Goal: Information Seeking & Learning: Find specific fact

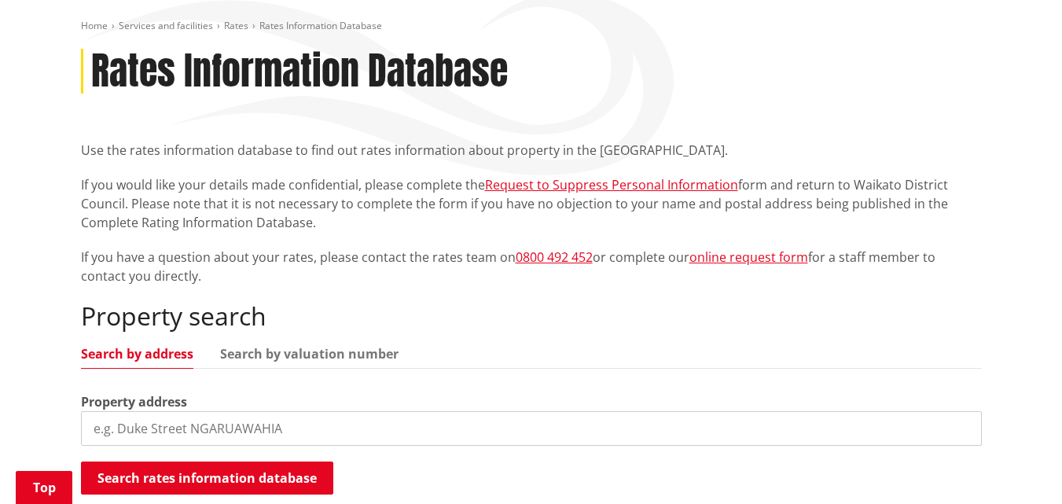
scroll to position [251, 0]
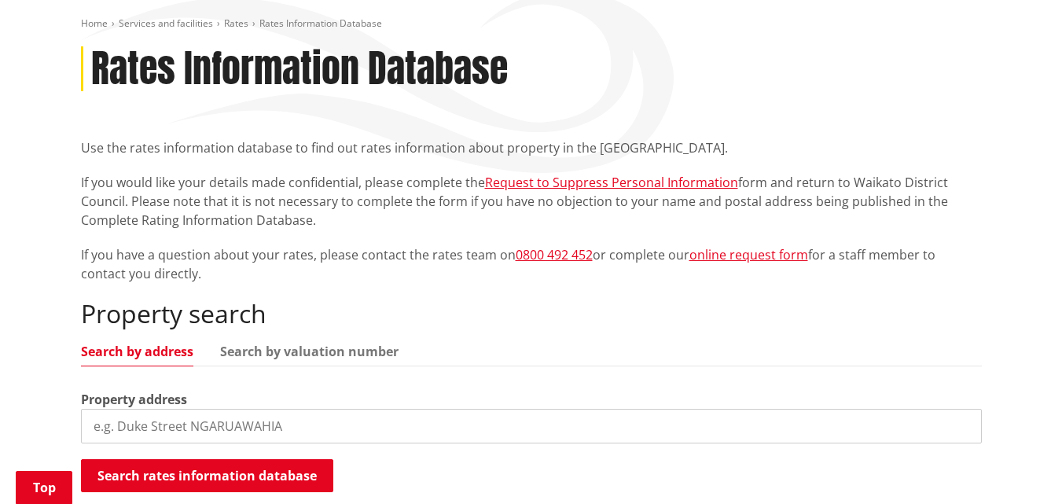
click at [161, 409] on input "search" at bounding box center [531, 426] width 900 height 35
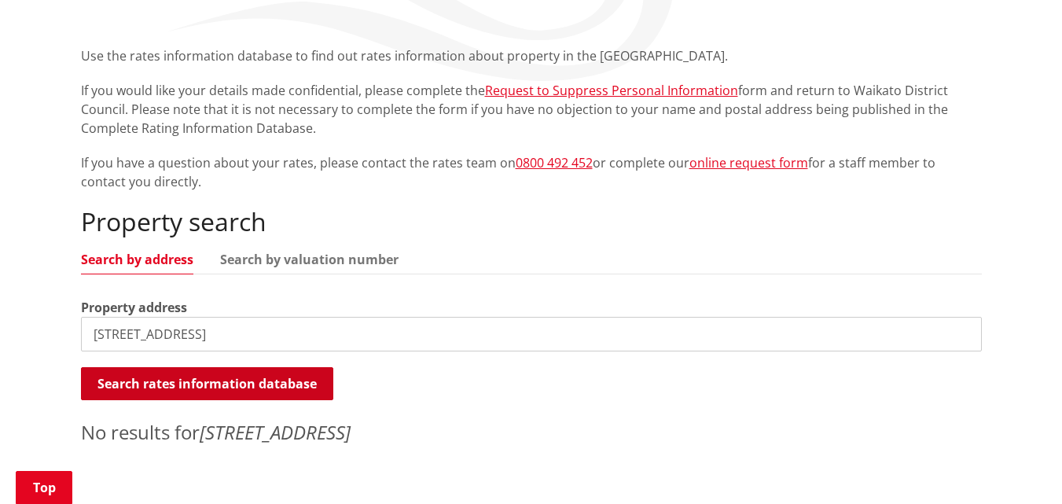
scroll to position [346, 0]
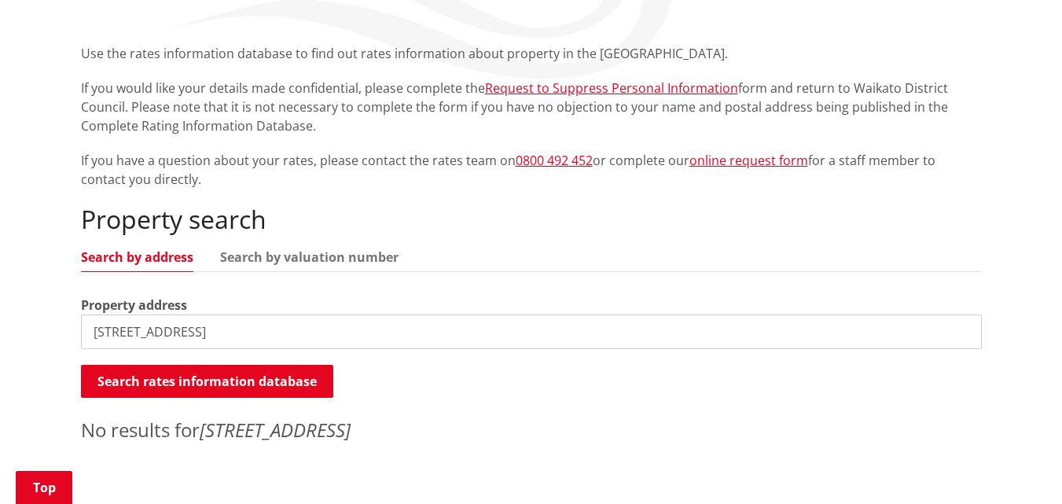
click at [185, 314] on input "[STREET_ADDRESS]" at bounding box center [531, 331] width 900 height 35
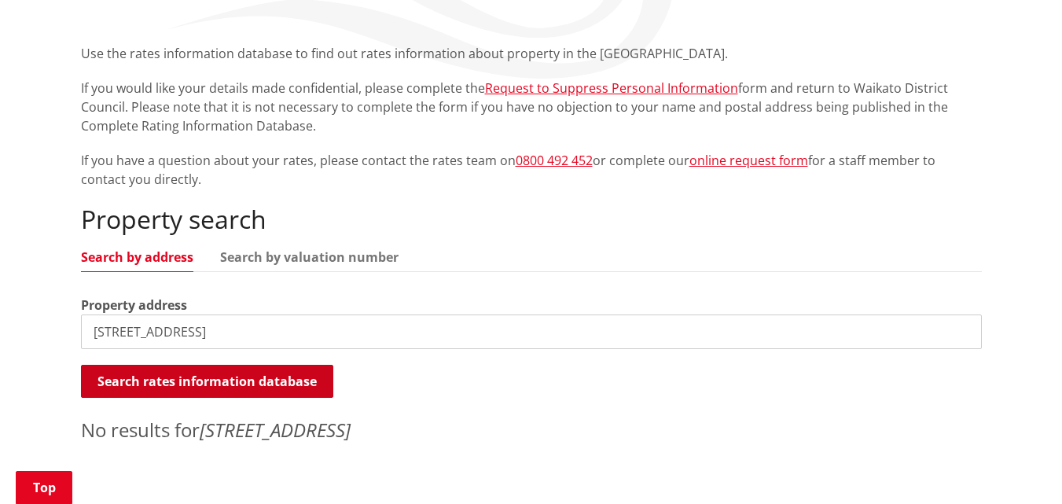
click at [275, 365] on button "Search rates information database" at bounding box center [207, 381] width 252 height 33
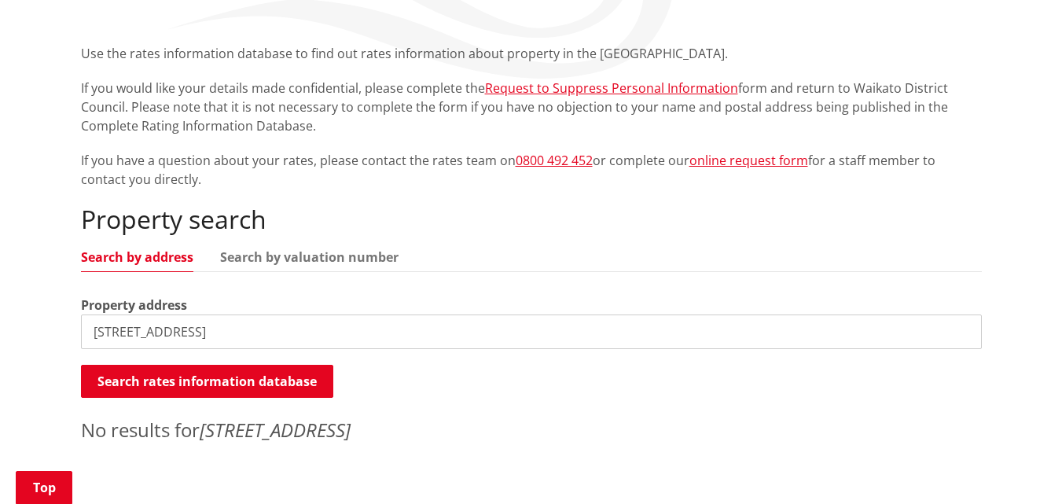
click at [214, 314] on input "[STREET_ADDRESS]" at bounding box center [531, 331] width 900 height 35
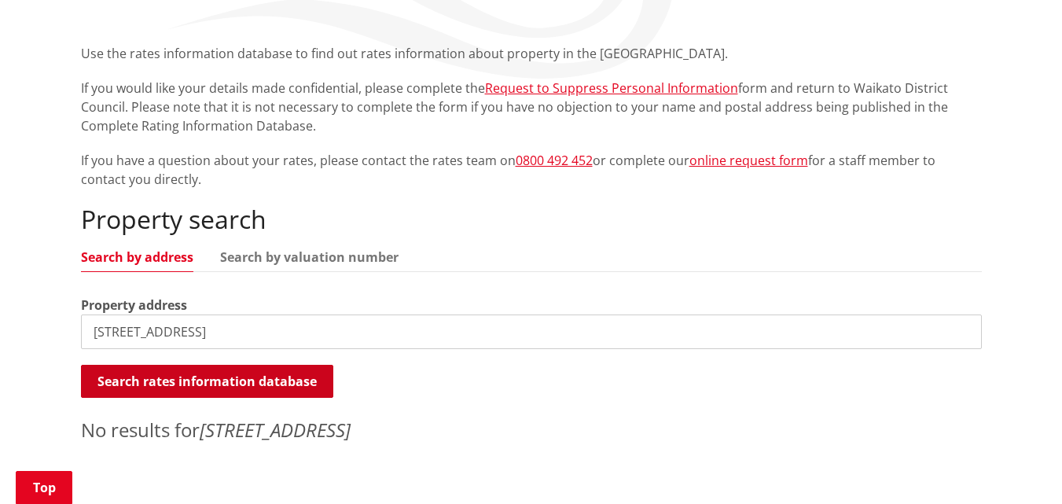
click at [258, 365] on button "Search rates information database" at bounding box center [207, 381] width 252 height 33
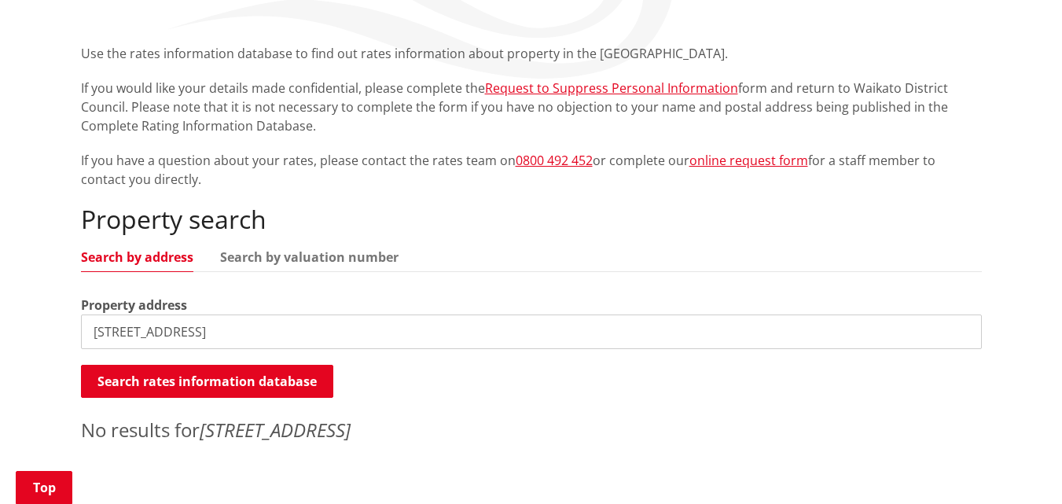
click at [138, 314] on input "[STREET_ADDRESS]" at bounding box center [531, 331] width 900 height 35
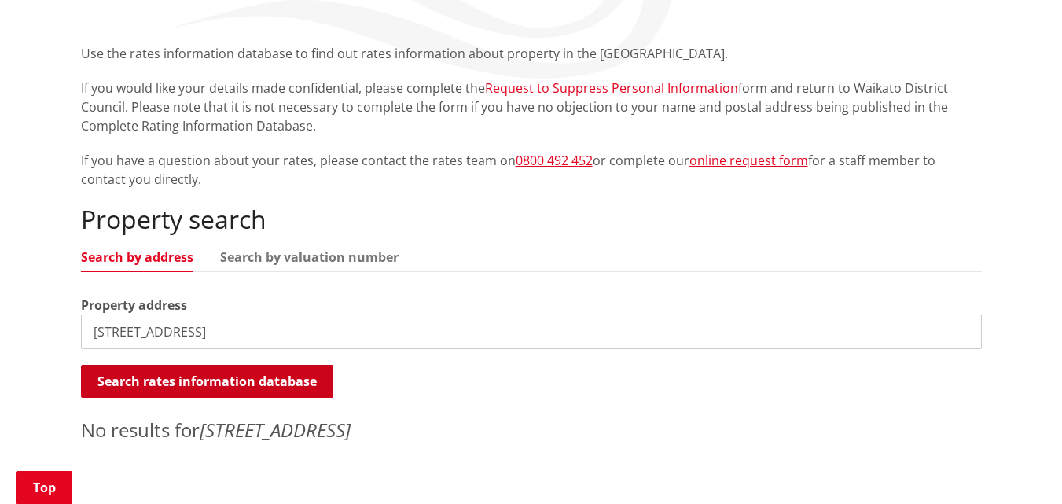
type input "[STREET_ADDRESS]"
click at [256, 365] on button "Search rates information database" at bounding box center [207, 381] width 252 height 33
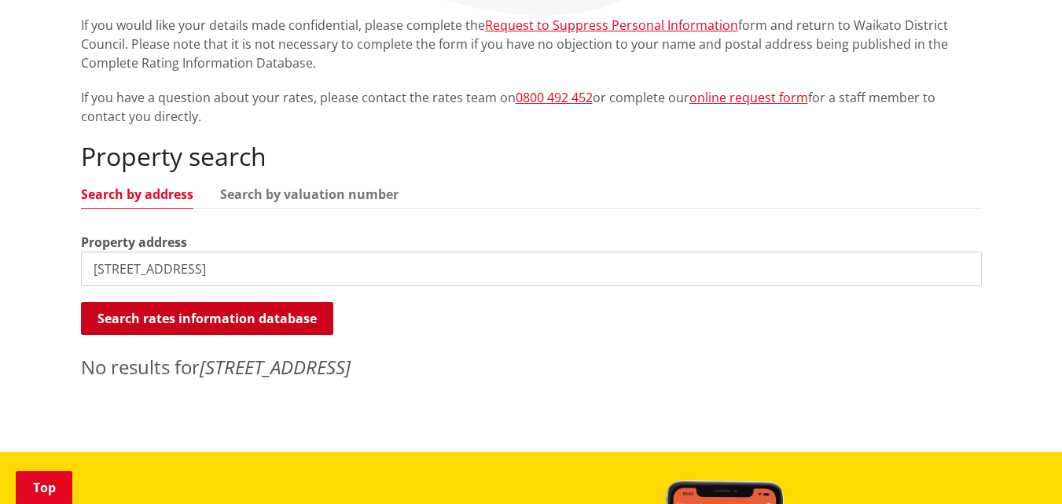
scroll to position [377, 0]
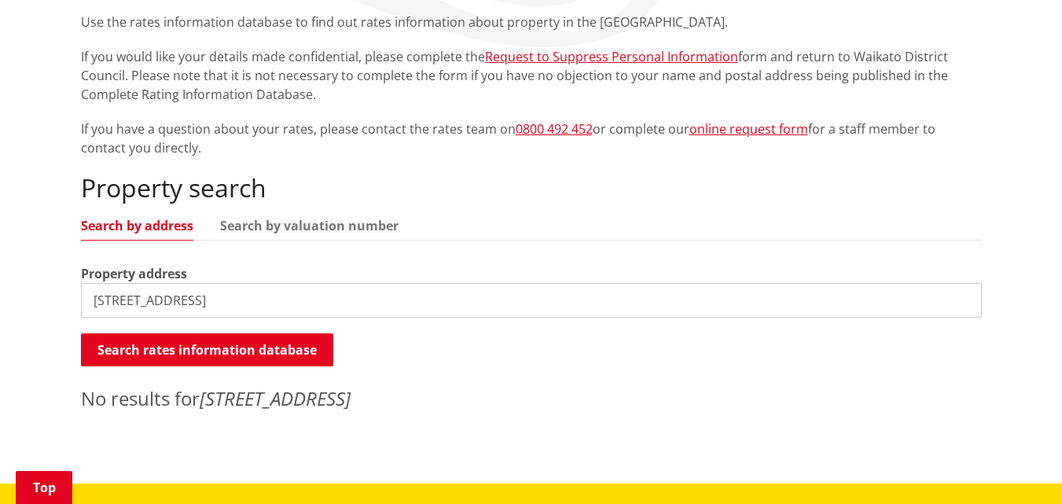
click at [277, 283] on input "[STREET_ADDRESS]" at bounding box center [531, 300] width 900 height 35
type input "3"
click at [300, 283] on input "[STREET_ADDRESS]" at bounding box center [531, 300] width 900 height 35
type input "8"
click at [175, 283] on input "[STREET_ADDRESS]" at bounding box center [531, 300] width 900 height 35
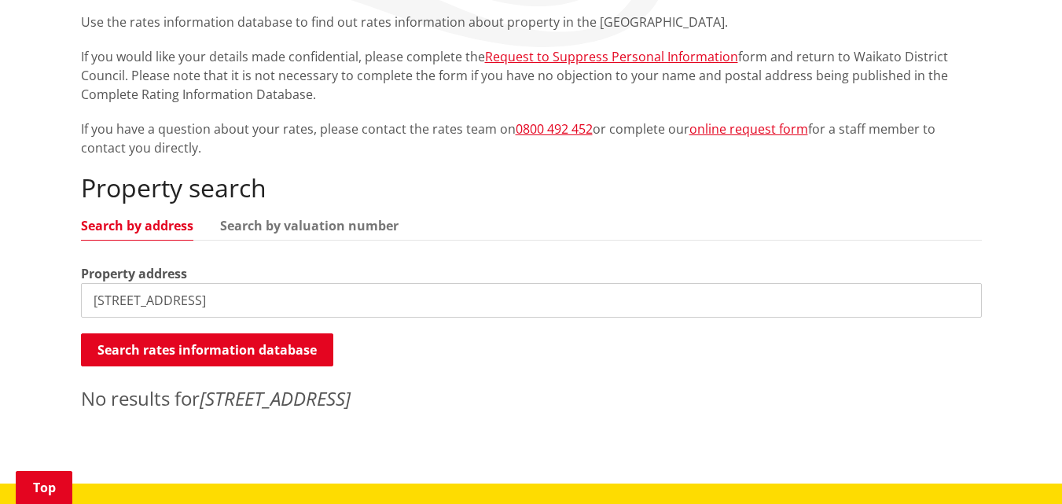
click at [264, 283] on input "[STREET_ADDRESS]" at bounding box center [531, 300] width 900 height 35
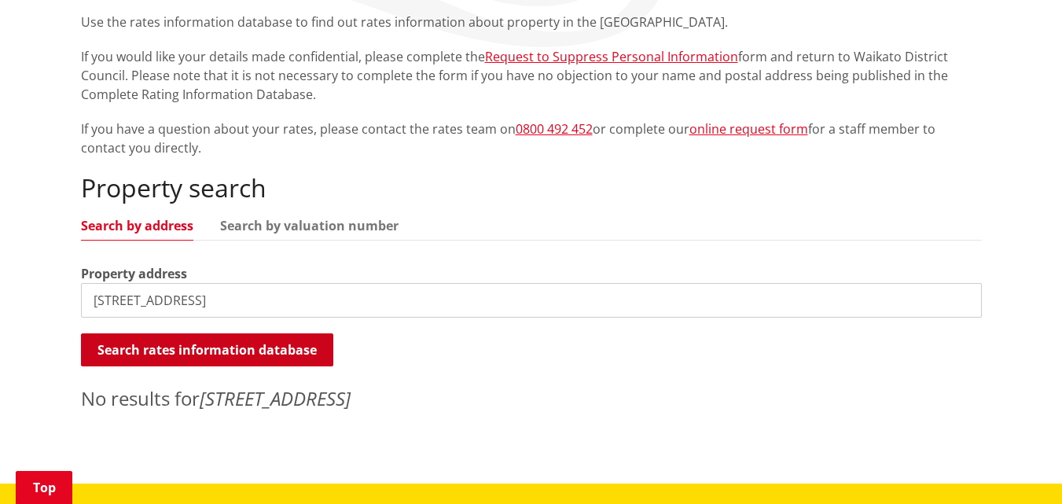
type input "[STREET_ADDRESS]"
click at [233, 333] on button "Search rates information database" at bounding box center [207, 349] width 252 height 33
